Goal: Book appointment/travel/reservation

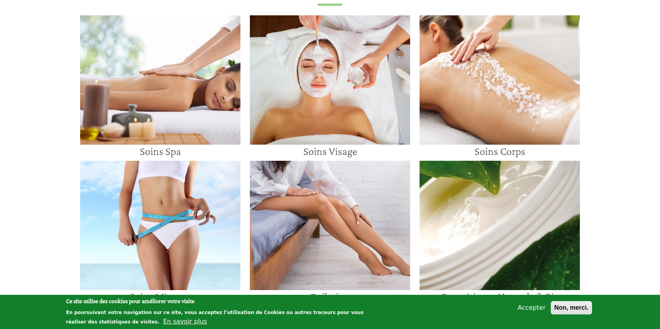
scroll to position [655, 0]
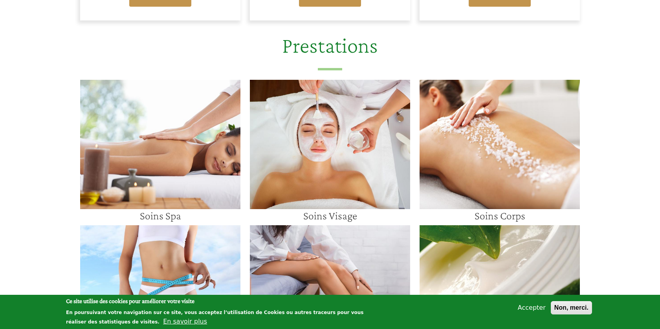
click at [349, 155] on img at bounding box center [330, 144] width 160 height 129
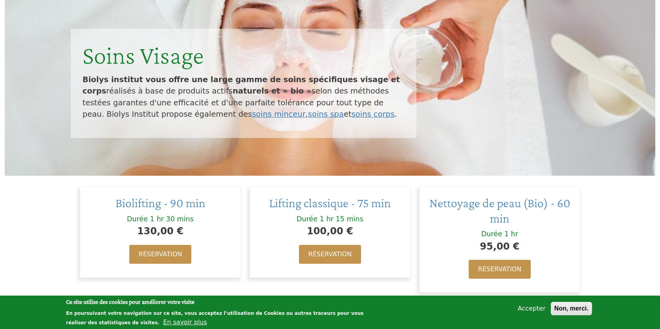
scroll to position [160, 0]
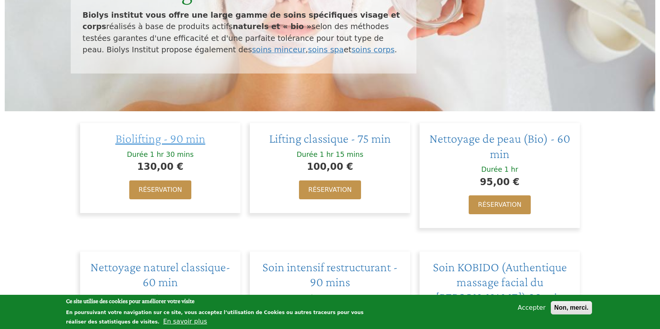
click at [165, 142] on span "Biolifting - 90 min" at bounding box center [161, 138] width 90 height 14
click at [315, 140] on span "Lifting classique - 75 min" at bounding box center [330, 138] width 122 height 14
click at [485, 147] on h2 "Nettoyage de peau (Bio) - 60 min" at bounding box center [499, 146] width 145 height 30
click at [484, 140] on span "Nettoyage de peau (Bio) - 60 min" at bounding box center [499, 145] width 141 height 29
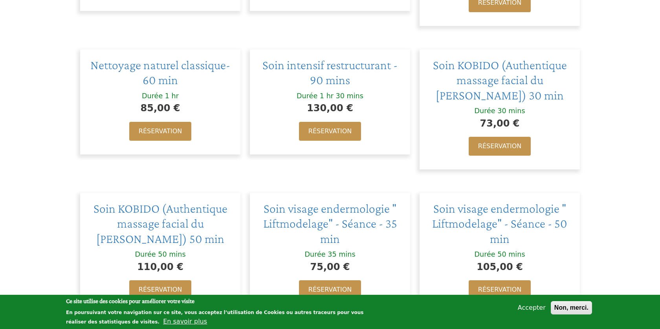
scroll to position [389, 0]
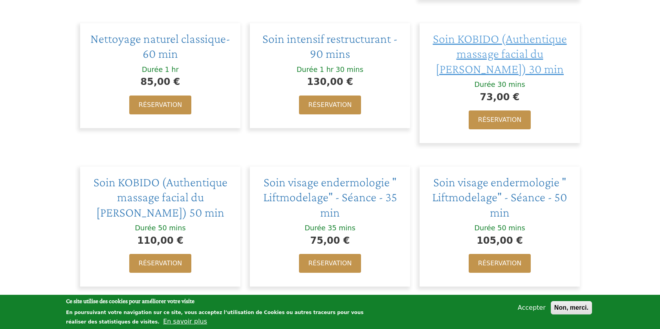
click at [496, 67] on span "Soin KOBIDO (Authentique massage facial du Dr Shogo Mochizuki) 30 min" at bounding box center [500, 53] width 134 height 44
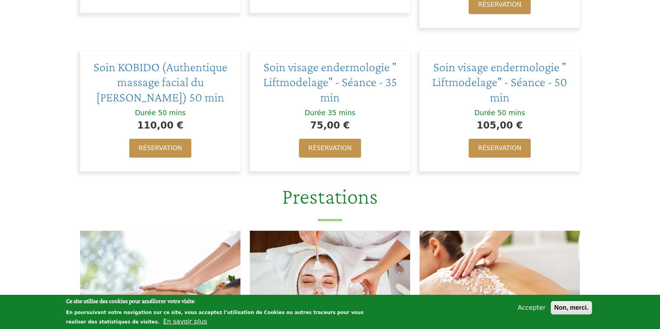
scroll to position [513, 0]
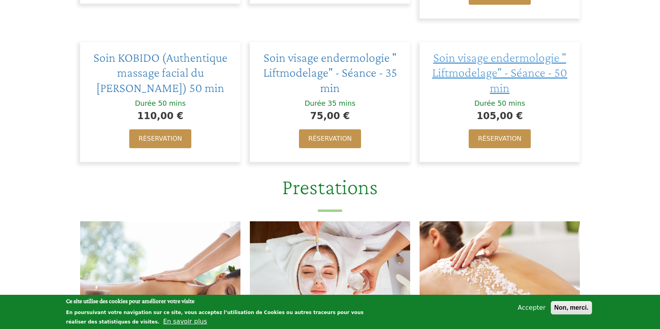
click at [482, 73] on span "Soin visage endermologie " Liftmodelage" - Séance - 50 min" at bounding box center [499, 72] width 135 height 44
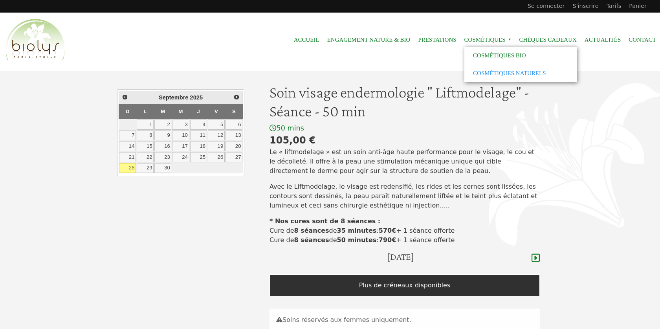
click at [485, 69] on link "Cosmétiques naturels" at bounding box center [520, 73] width 113 height 18
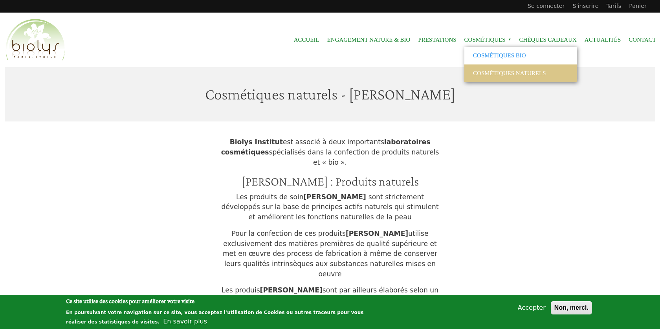
click at [486, 52] on link "Cosmétiques Bio" at bounding box center [520, 56] width 113 height 18
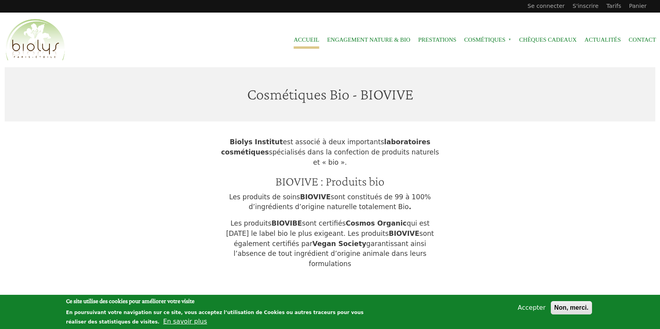
click at [301, 38] on link "Accueil" at bounding box center [307, 40] width 26 height 18
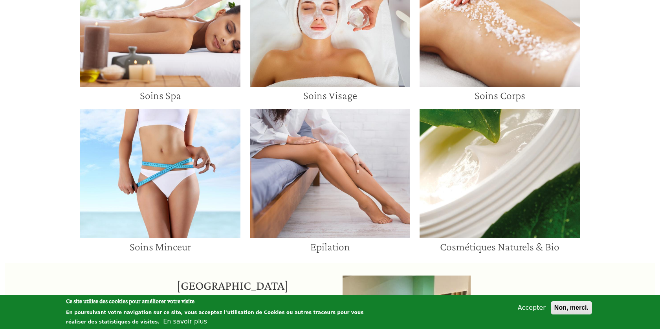
scroll to position [616, 0]
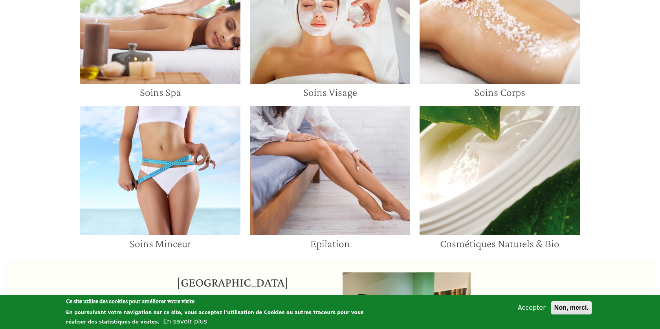
click at [494, 28] on img at bounding box center [500, 18] width 160 height 129
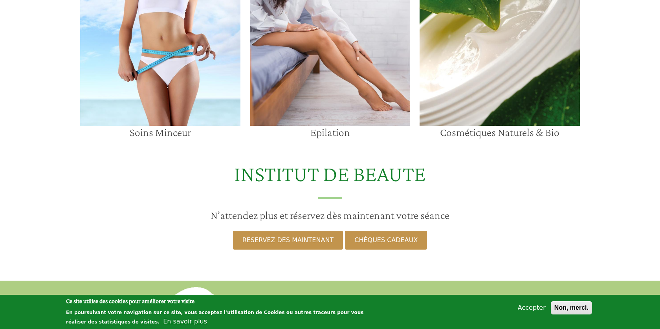
scroll to position [725, 0]
click at [178, 84] on img at bounding box center [160, 60] width 160 height 129
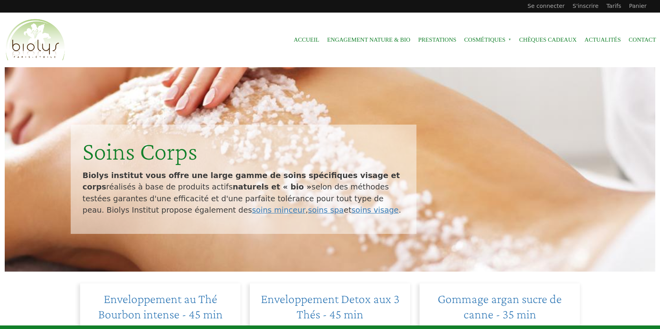
scroll to position [725, 0]
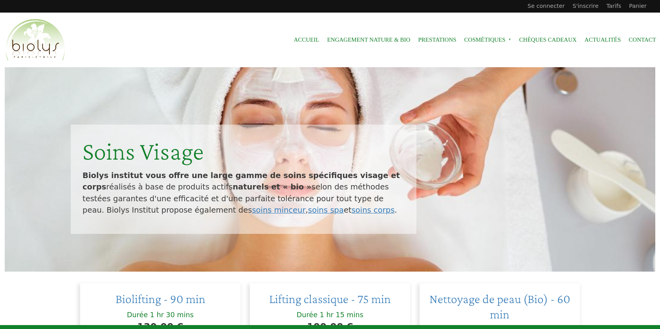
scroll to position [513, 0]
